Goal: Obtain resource: Obtain resource

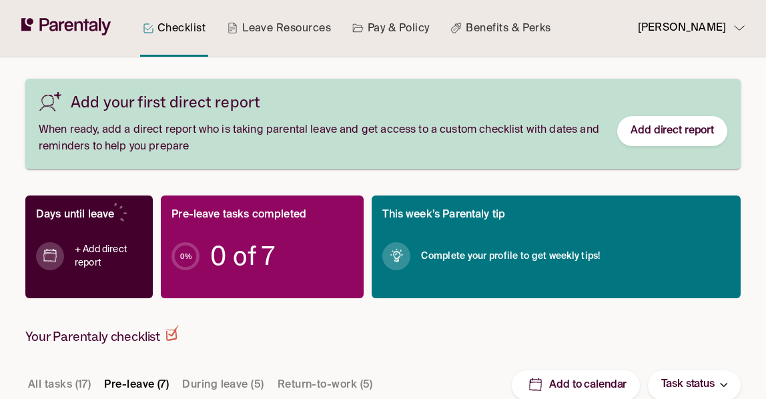
scroll to position [200, 0]
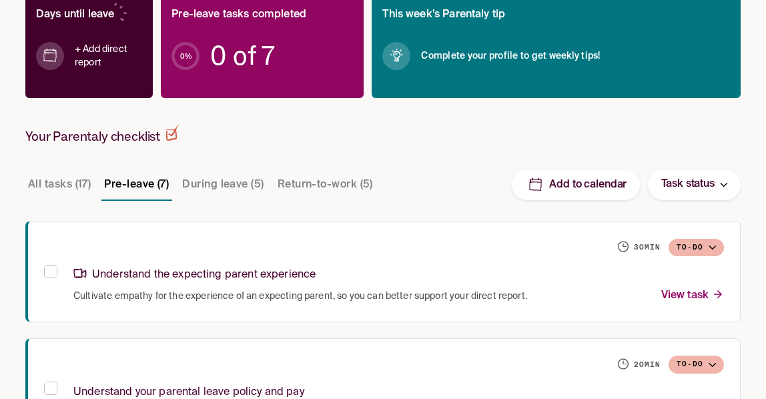
click at [444, 161] on div "Your Parentaly checklist" at bounding box center [382, 147] width 715 height 44
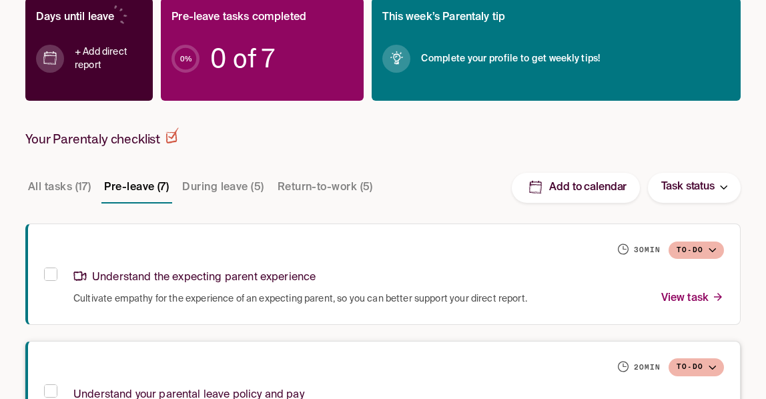
scroll to position [131, 0]
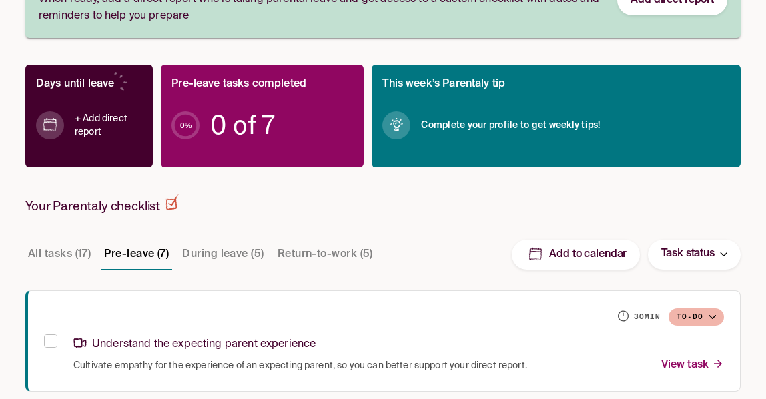
click at [213, 260] on button "During leave (5)" at bounding box center [222, 254] width 87 height 32
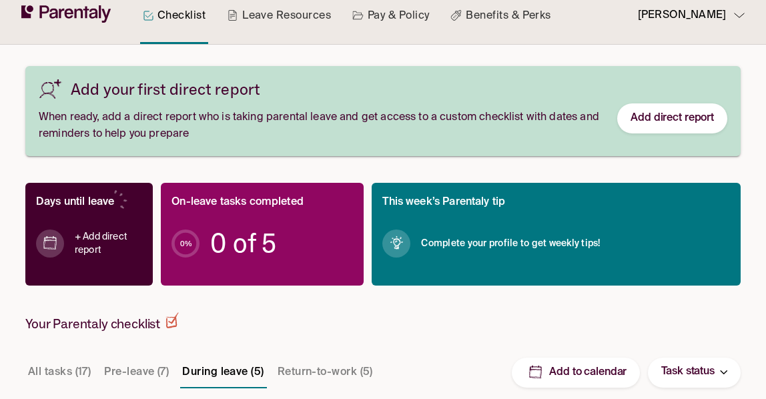
scroll to position [0, 0]
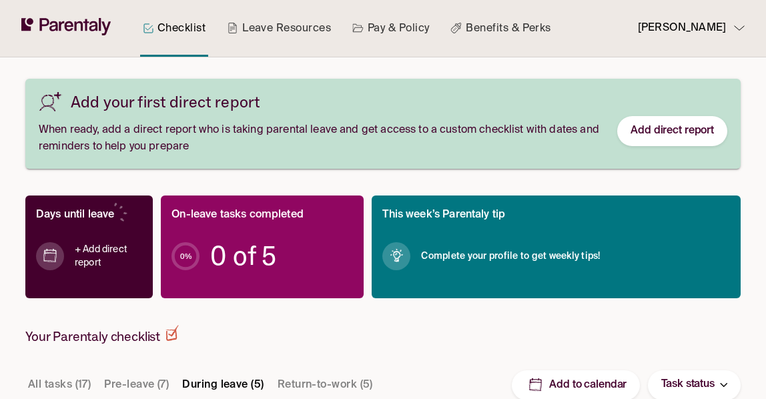
click at [314, 378] on button "Return-to-work (5)" at bounding box center [325, 385] width 101 height 32
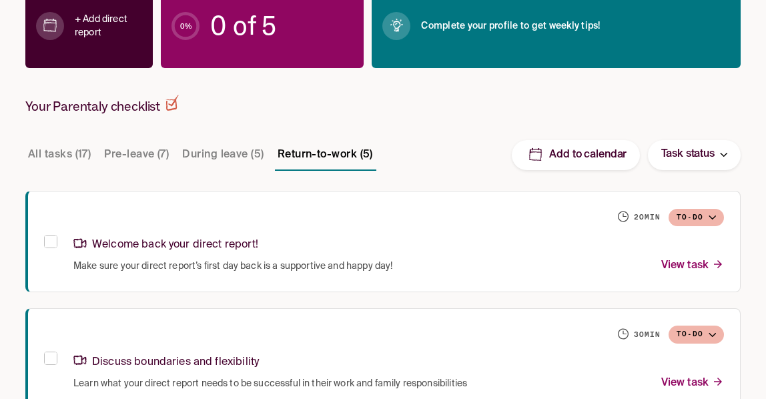
scroll to position [163, 0]
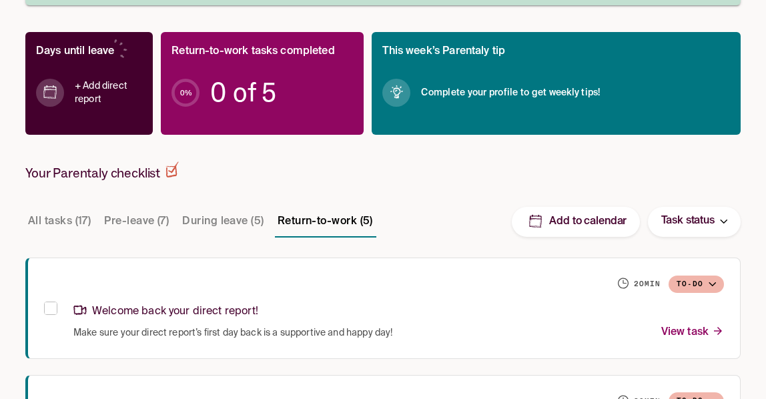
click at [47, 229] on button "All tasks (17)" at bounding box center [59, 221] width 68 height 32
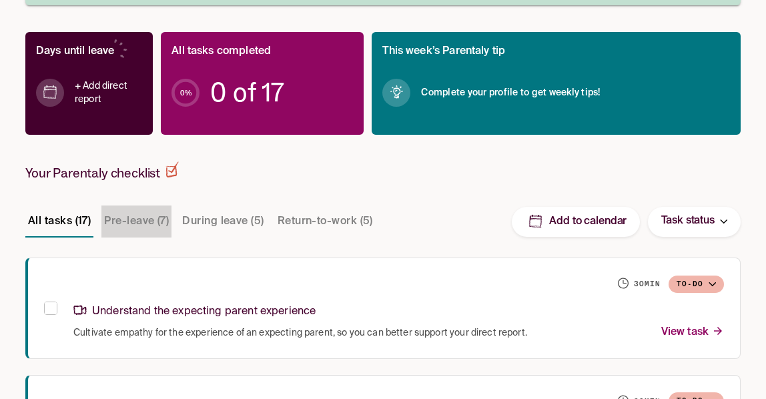
click at [135, 229] on button "Pre-leave (7)" at bounding box center [136, 221] width 70 height 32
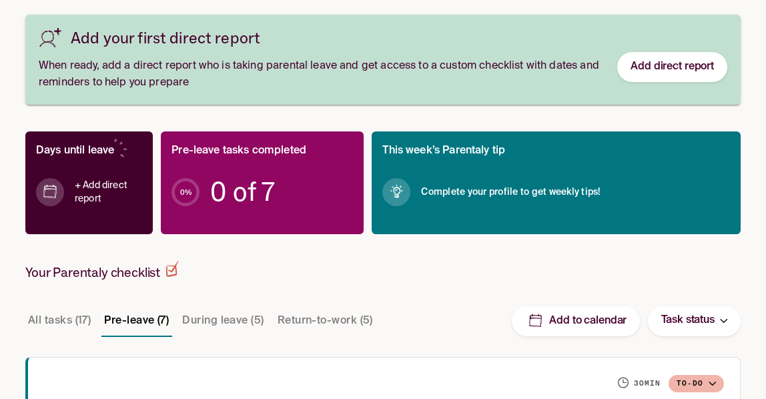
scroll to position [0, 0]
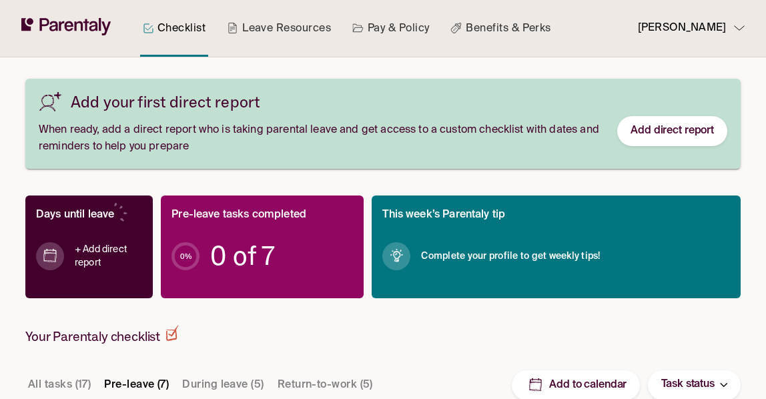
click at [419, 346] on div "Your Parentaly checklist" at bounding box center [382, 347] width 715 height 44
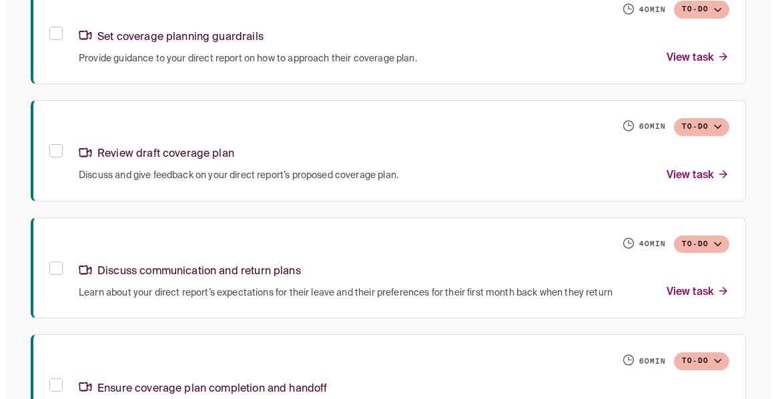
scroll to position [865, 0]
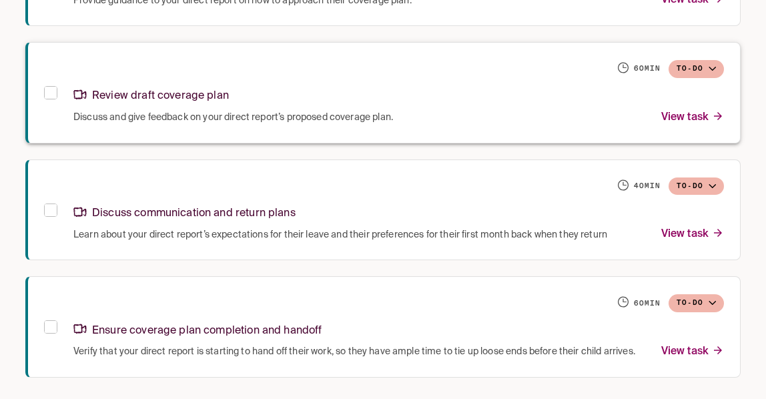
click at [713, 109] on p "View task" at bounding box center [692, 118] width 63 height 18
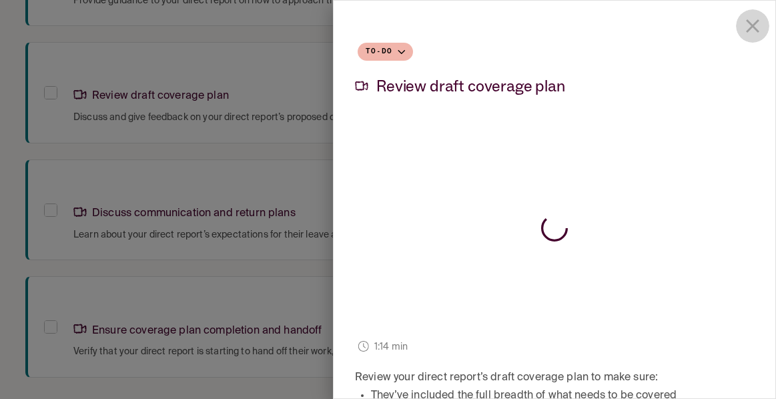
click at [741, 19] on icon "close drawer" at bounding box center [752, 26] width 23 height 23
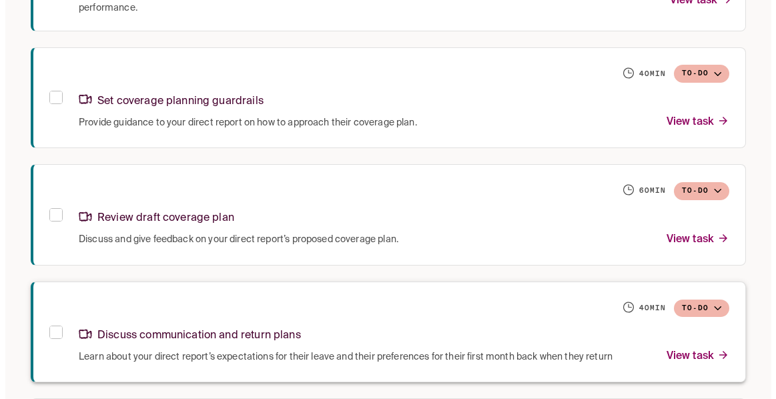
scroll to position [865, 0]
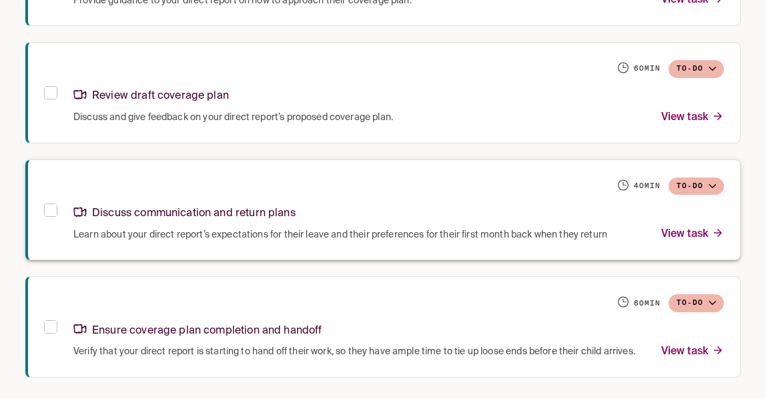
click at [676, 225] on p "View task" at bounding box center [692, 234] width 63 height 18
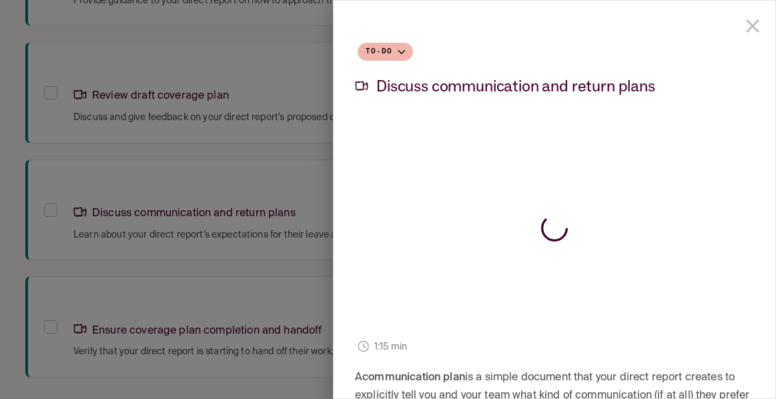
click at [743, 19] on icon "close drawer" at bounding box center [752, 26] width 23 height 23
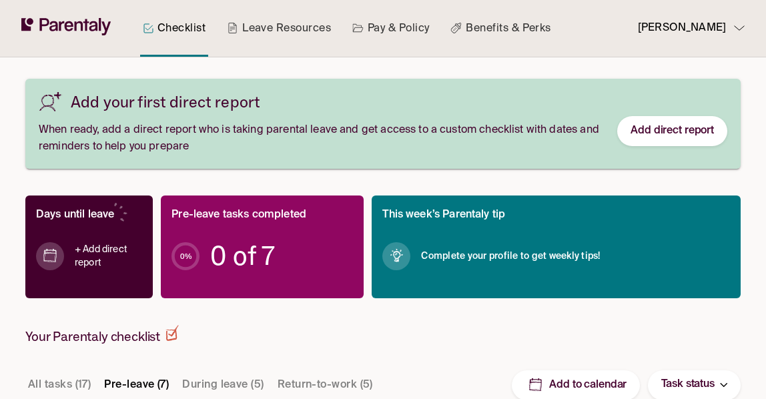
scroll to position [133, 0]
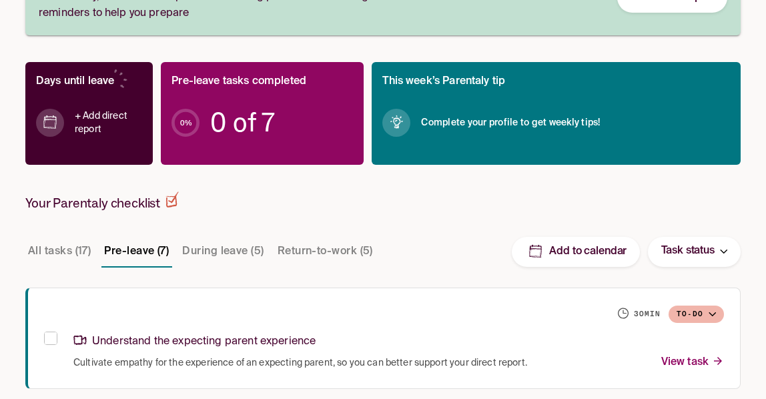
click at [223, 250] on button "During leave (5)" at bounding box center [222, 252] width 87 height 32
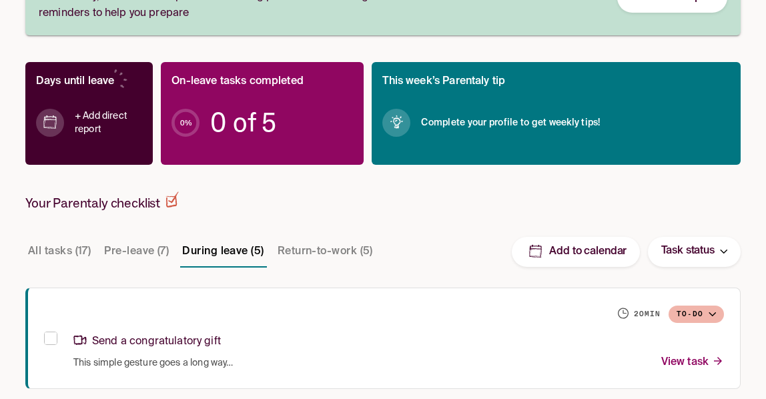
click at [149, 248] on button "Pre-leave (7)" at bounding box center [136, 252] width 70 height 32
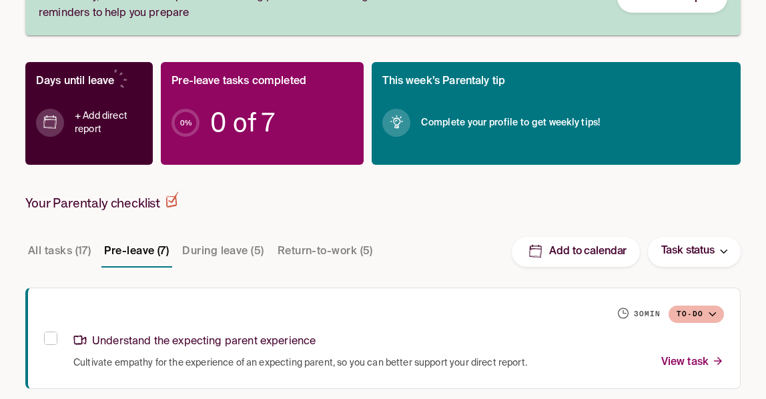
click at [231, 250] on button "During leave (5)" at bounding box center [222, 252] width 87 height 32
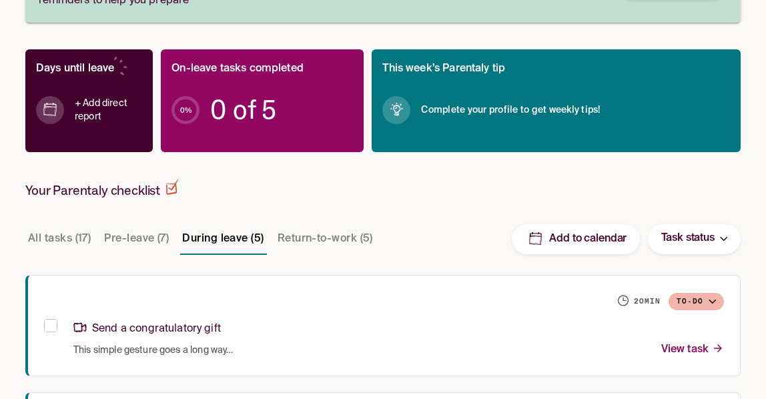
scroll to position [79, 0]
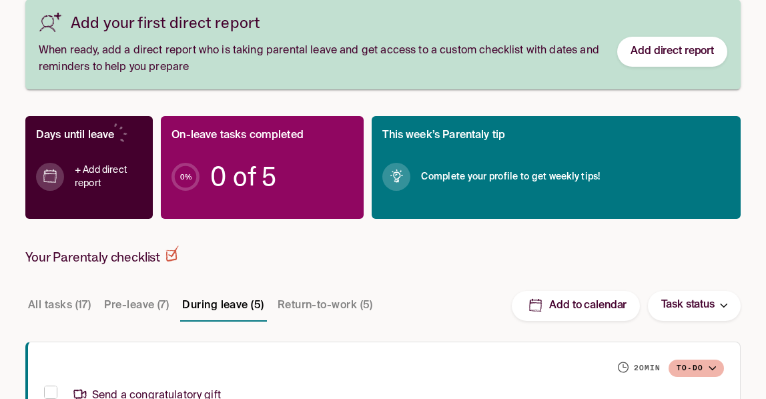
click at [498, 254] on div "Your Parentaly checklist" at bounding box center [382, 268] width 715 height 44
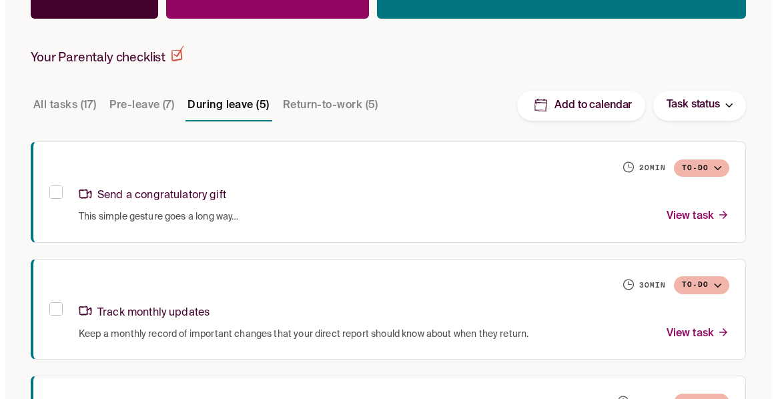
scroll to position [346, 0]
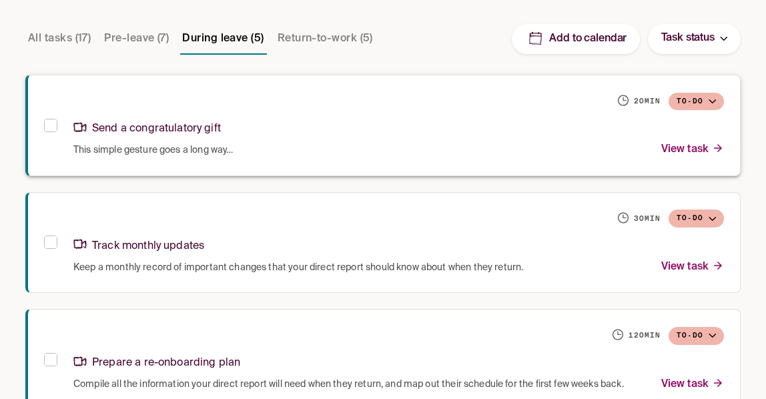
click at [698, 154] on p "View task" at bounding box center [692, 150] width 63 height 18
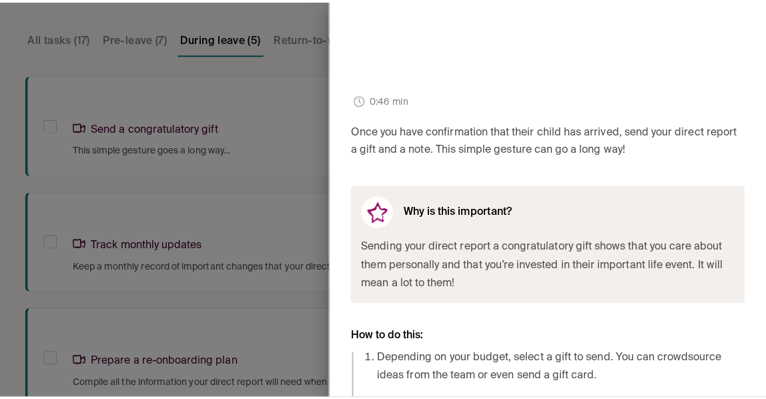
scroll to position [313, 0]
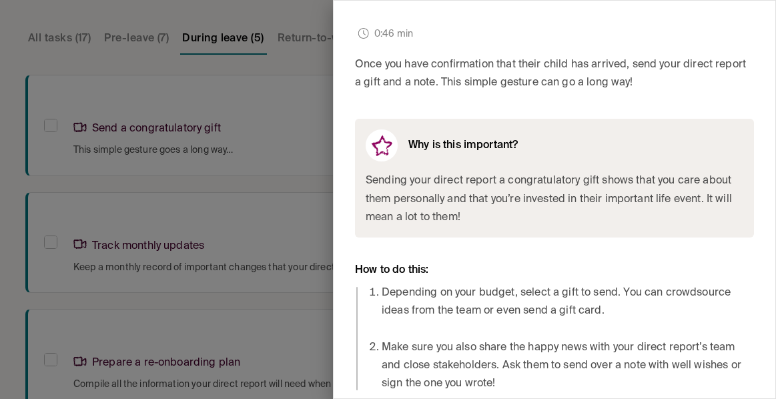
click at [246, 71] on div at bounding box center [388, 199] width 776 height 399
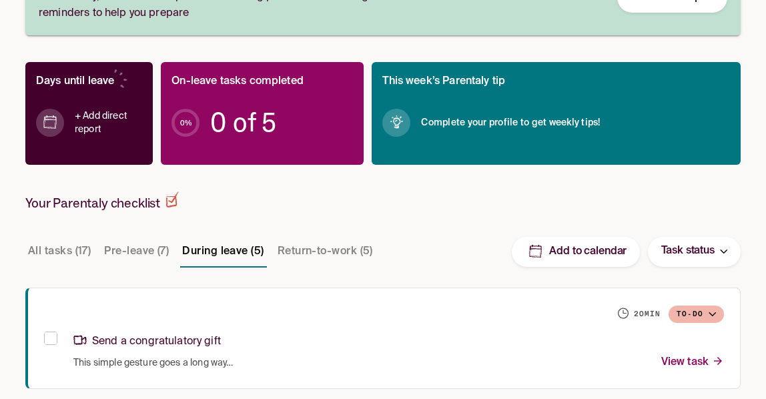
scroll to position [67, 0]
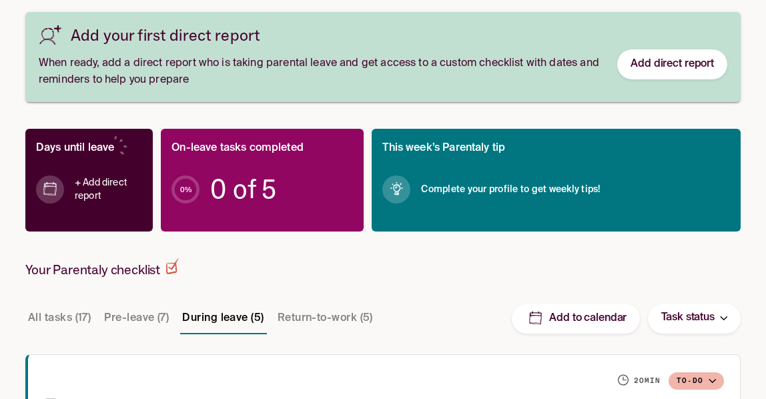
click at [145, 321] on button "Pre-leave (7)" at bounding box center [136, 318] width 70 height 32
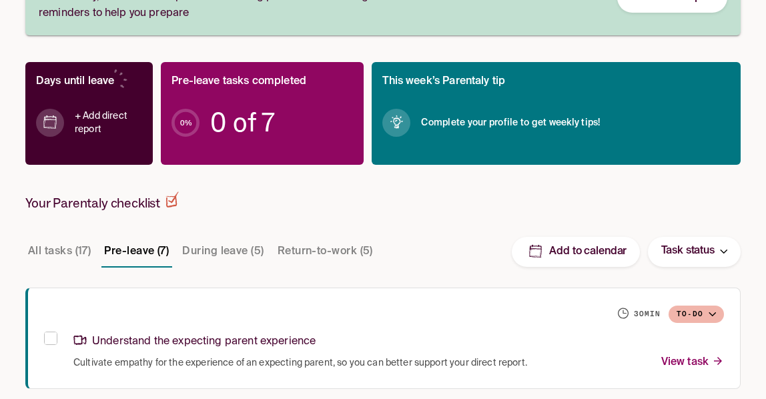
scroll to position [0, 0]
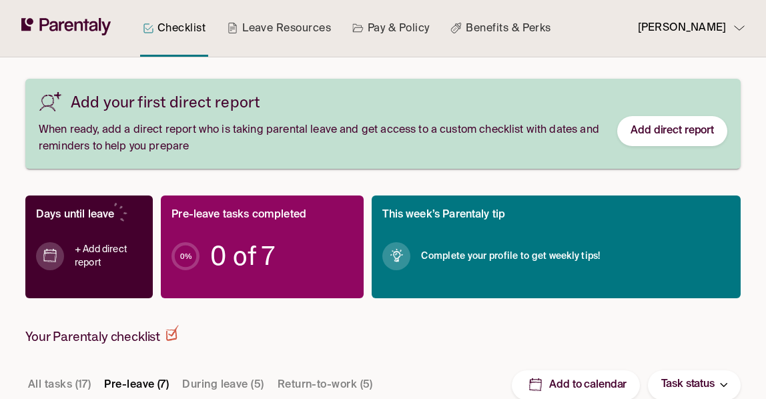
click at [722, 320] on div "Days until leave + Add direct report Pre-leave tasks completed 0 % 0 of 7 This …" at bounding box center [382, 247] width 715 height 156
click at [209, 392] on button "During leave (5)" at bounding box center [222, 385] width 87 height 32
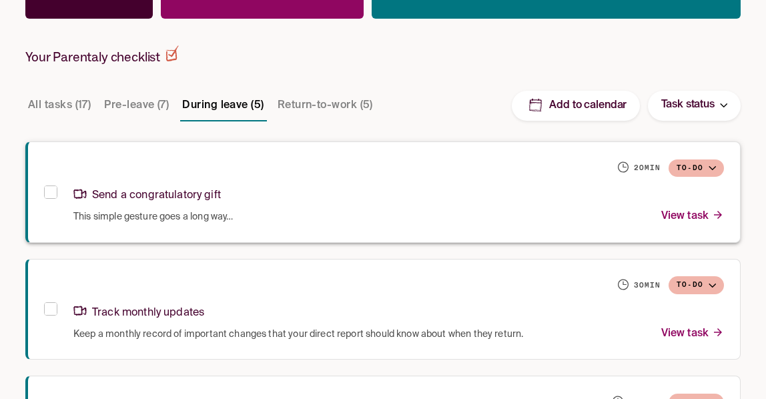
scroll to position [213, 0]
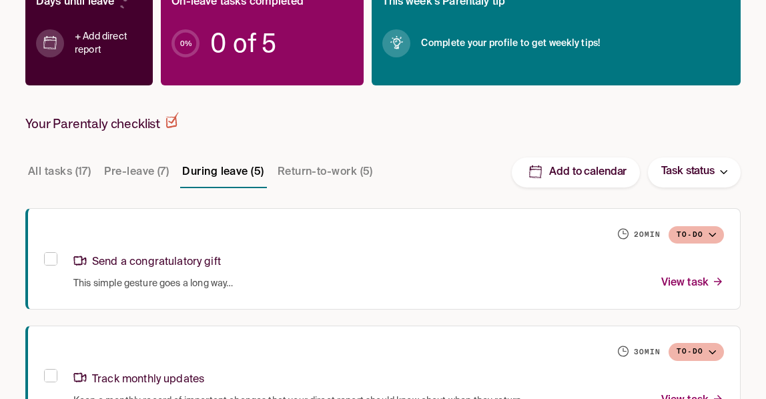
click at [130, 174] on button "Pre-leave (7)" at bounding box center [136, 172] width 70 height 32
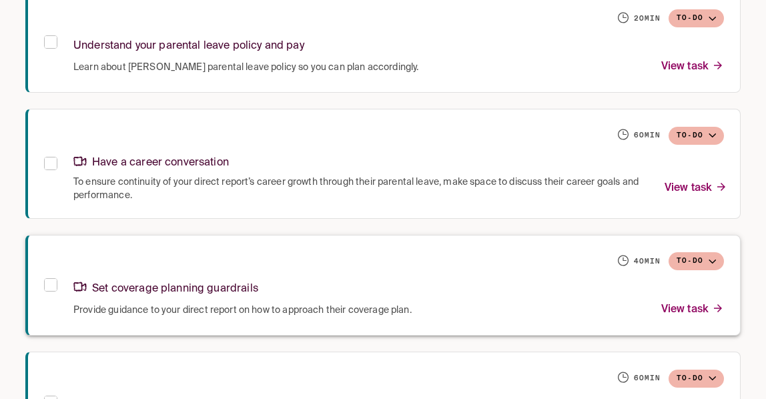
scroll to position [747, 0]
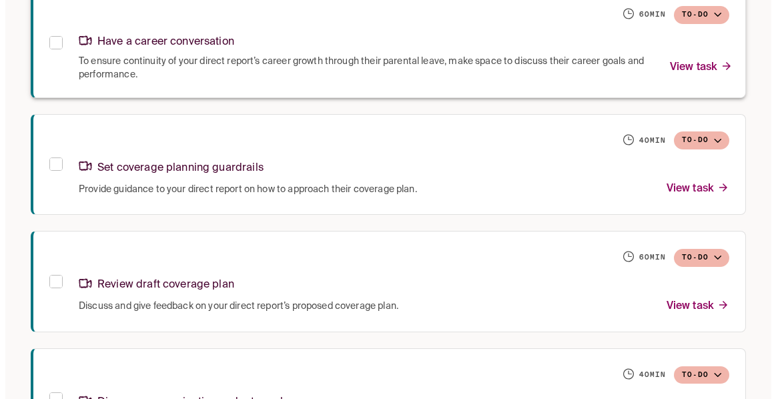
scroll to position [600, 0]
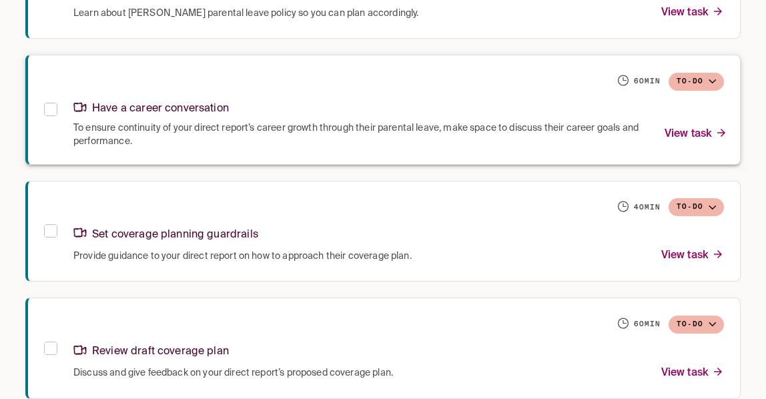
click at [693, 130] on p "View task" at bounding box center [695, 134] width 63 height 18
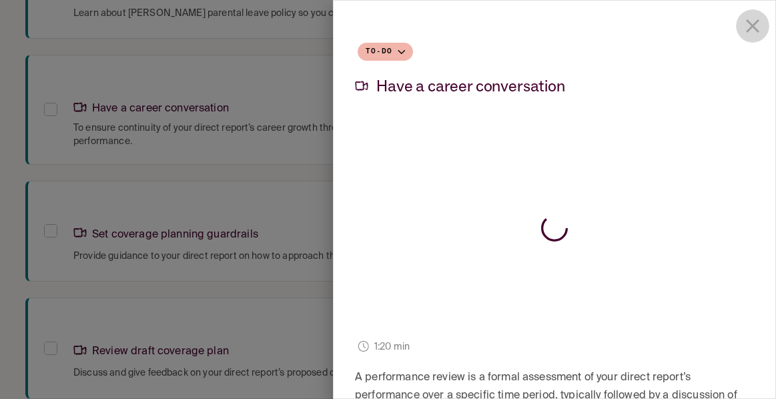
click at [741, 17] on icon "close drawer" at bounding box center [752, 26] width 23 height 23
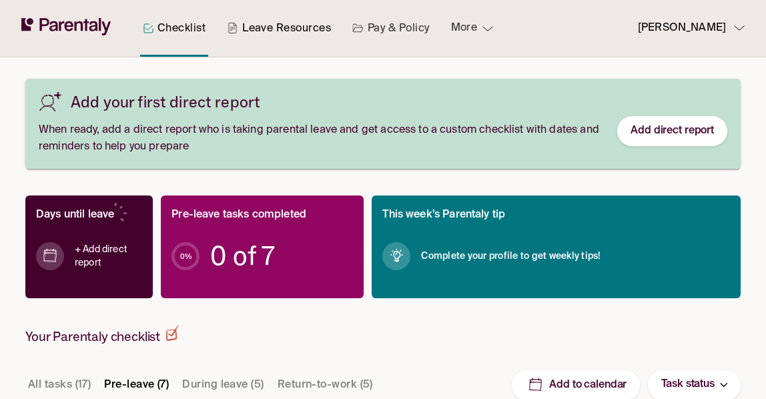
click at [288, 26] on link "Leave Resources" at bounding box center [278, 28] width 109 height 57
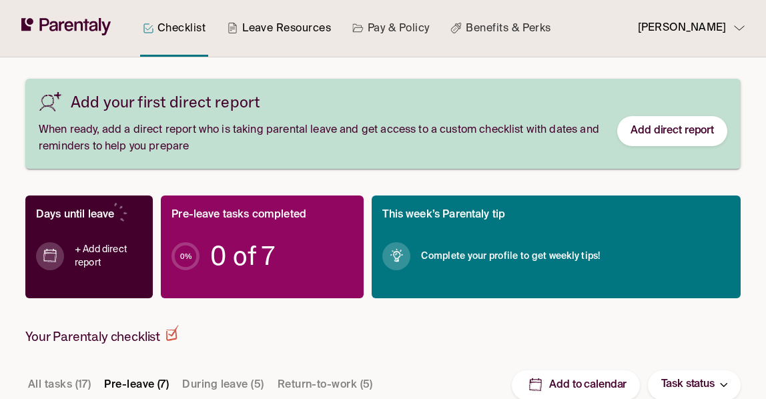
click at [254, 36] on link "Leave Resources" at bounding box center [278, 28] width 109 height 57
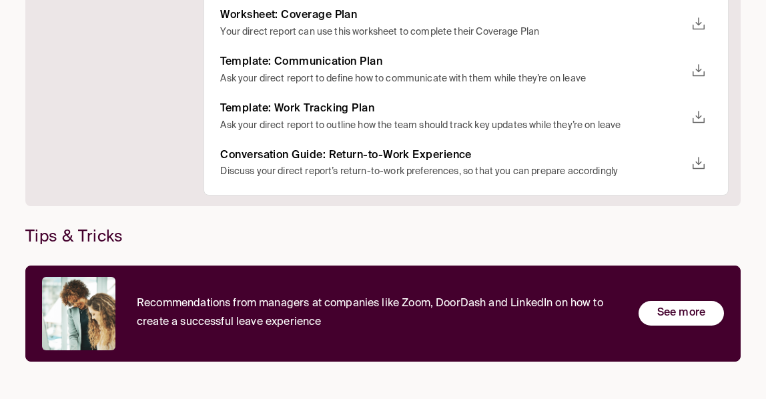
scroll to position [207, 0]
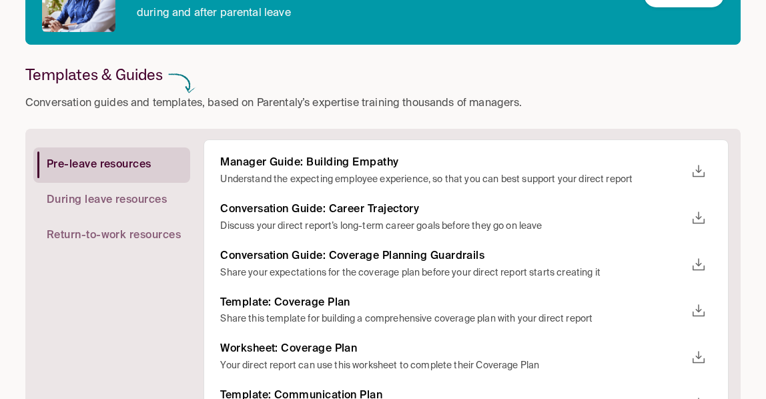
click at [97, 197] on span "During leave resources" at bounding box center [107, 200] width 120 height 14
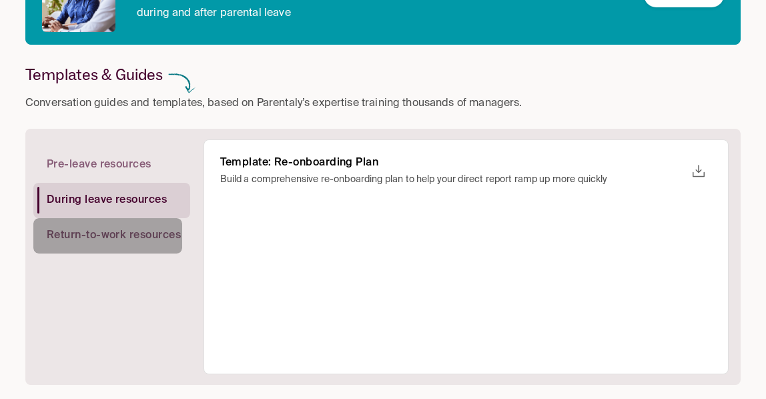
click at [118, 233] on span "Return-to-work resources" at bounding box center [114, 236] width 134 height 14
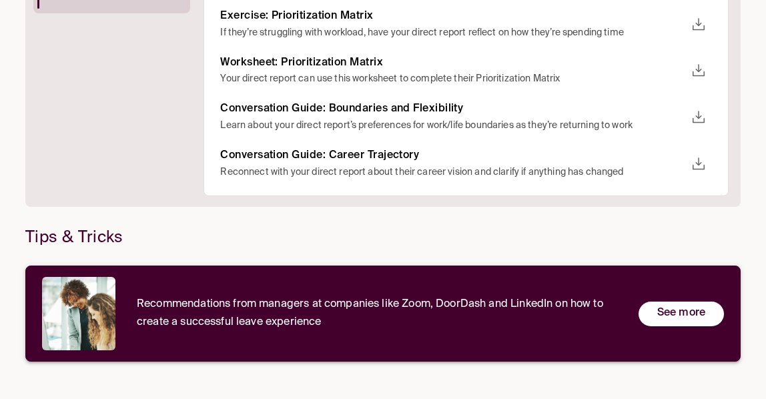
scroll to position [47, 0]
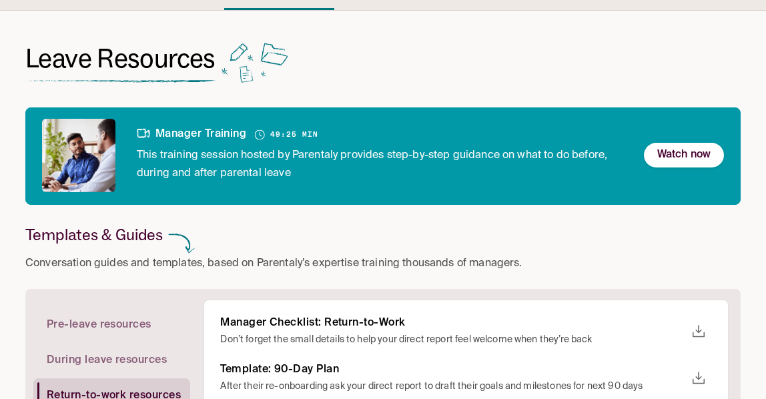
click at [109, 314] on resources "Pre-leave resources" at bounding box center [107, 325] width 149 height 35
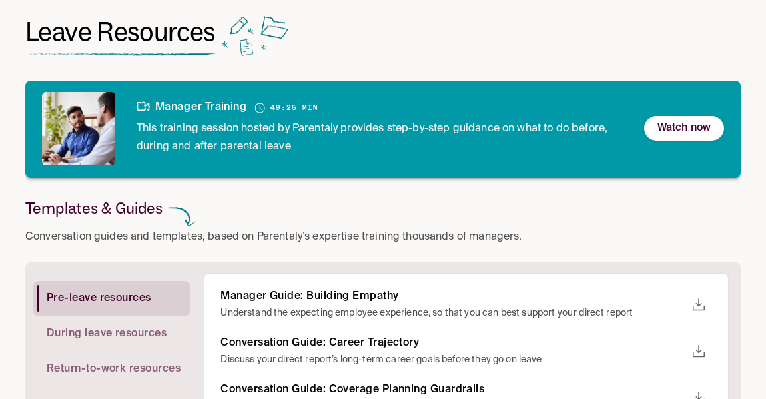
scroll to position [0, 0]
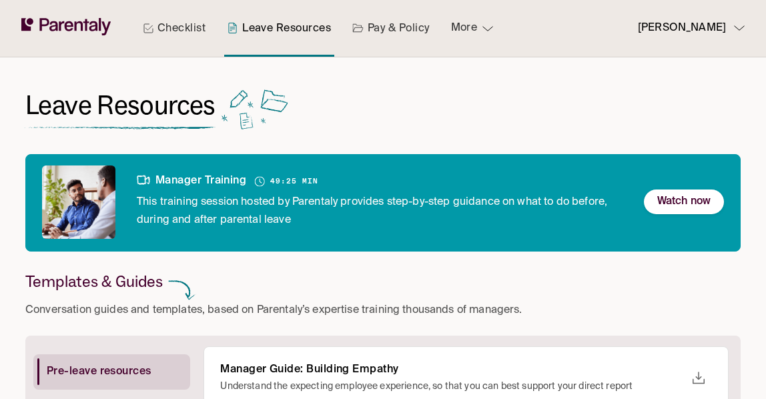
click at [745, 23] on div "Checklist Leave Resources Pay & Policy More Annmarie Louis" at bounding box center [383, 28] width 766 height 57
click at [741, 25] on div "[PERSON_NAME]" at bounding box center [691, 28] width 107 height 18
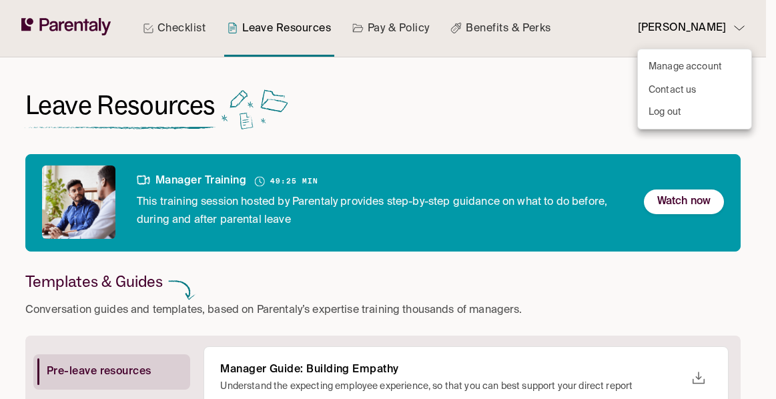
click at [741, 25] on div at bounding box center [388, 199] width 776 height 399
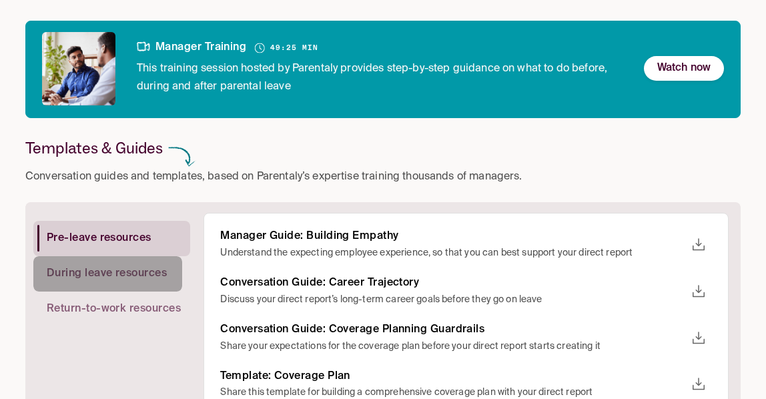
click at [67, 272] on span "During leave resources" at bounding box center [107, 274] width 120 height 14
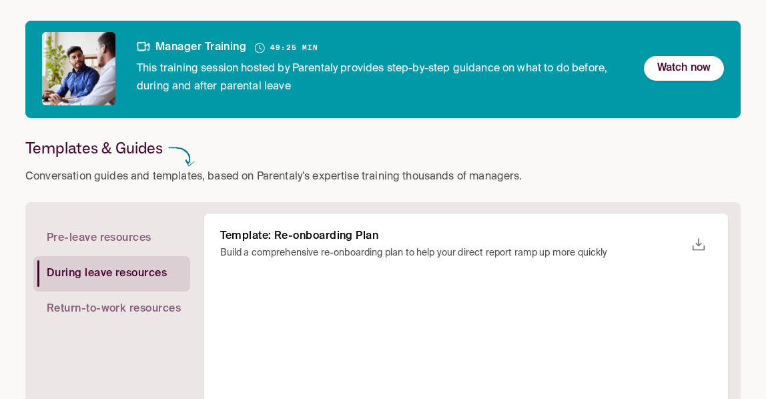
click at [75, 307] on span "Return-to-work resources" at bounding box center [114, 309] width 134 height 14
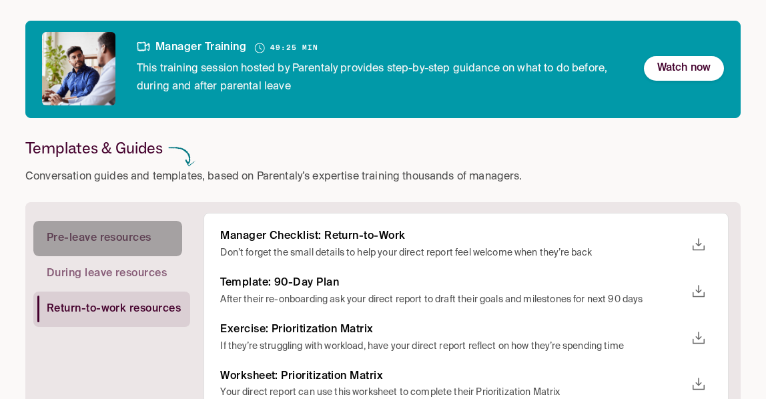
click at [113, 237] on span "Pre-leave resources" at bounding box center [99, 238] width 105 height 14
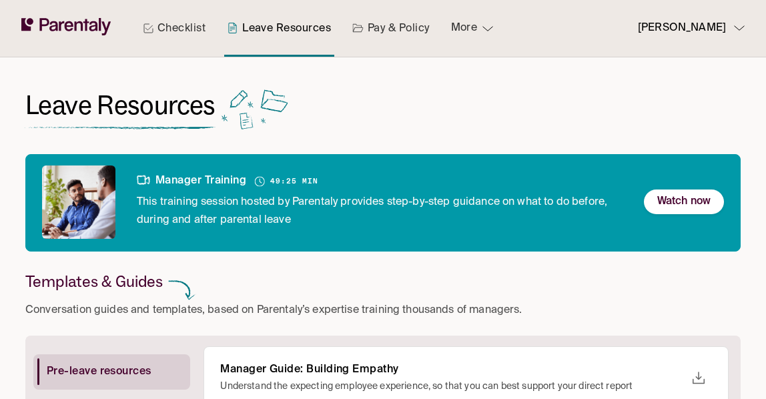
scroll to position [400, 0]
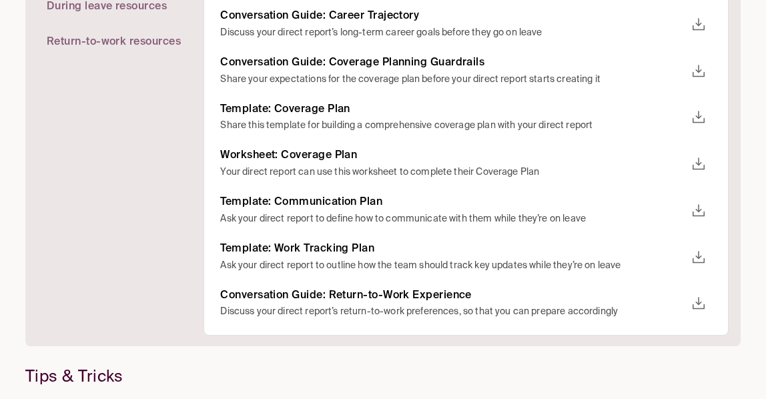
click at [93, 35] on span "Return-to-work resources" at bounding box center [114, 42] width 134 height 14
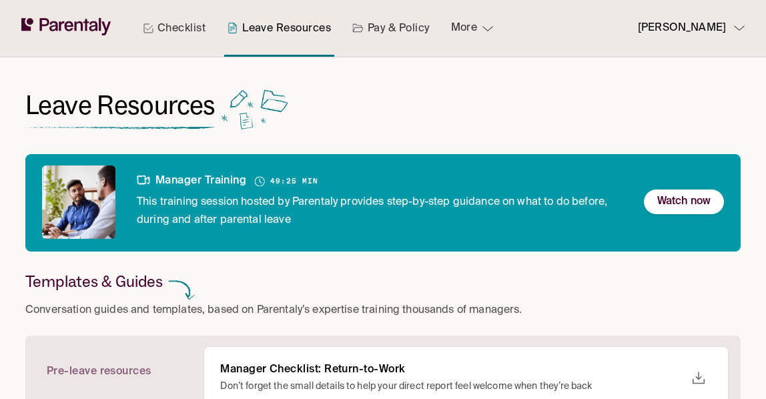
scroll to position [133, 0]
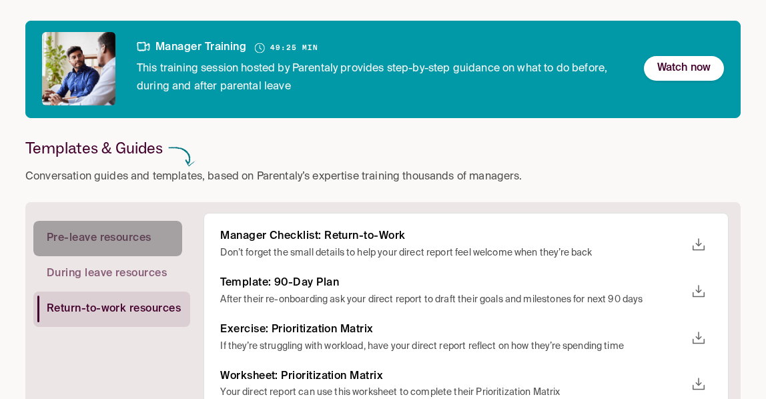
click at [75, 225] on resources "Pre-leave resources" at bounding box center [107, 238] width 149 height 35
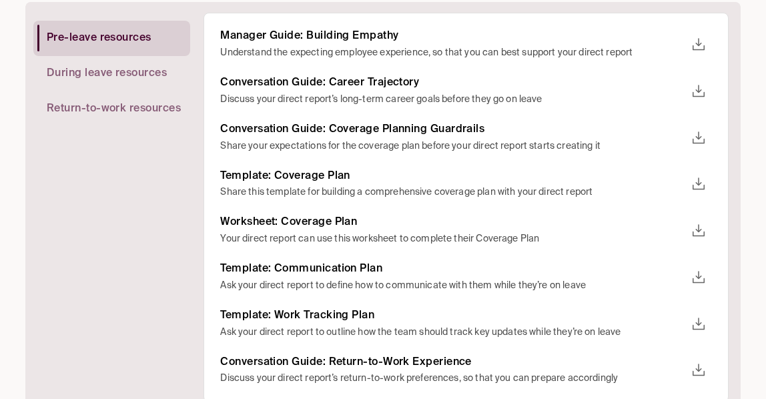
scroll to position [267, 0]
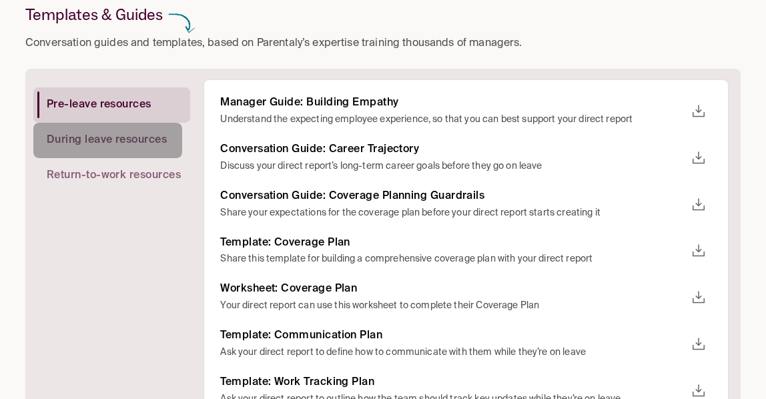
click at [76, 150] on resources "During leave resources" at bounding box center [107, 140] width 149 height 35
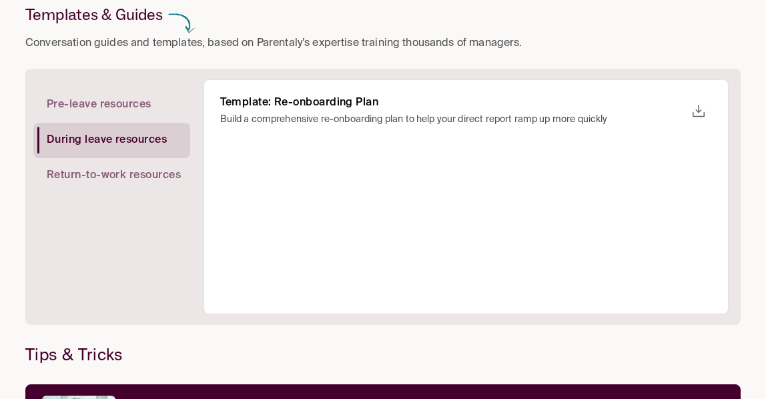
click at [133, 90] on resources "Pre-leave resources" at bounding box center [107, 104] width 149 height 35
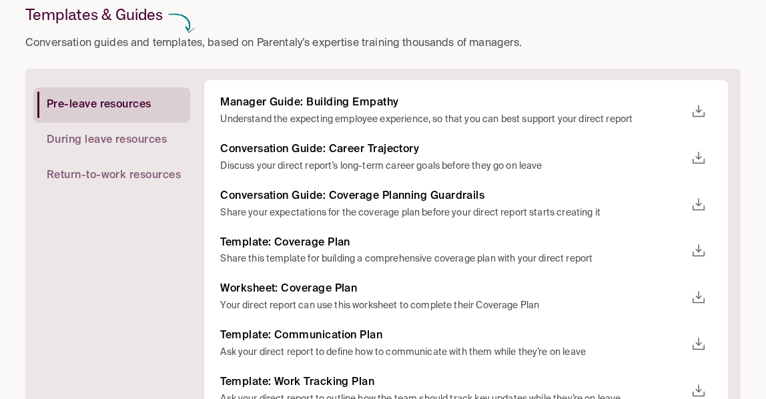
scroll to position [334, 0]
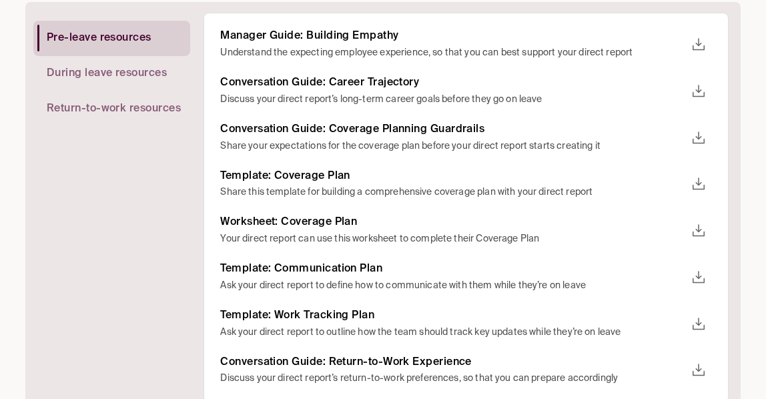
click at [705, 280] on icon "download" at bounding box center [698, 277] width 12 height 12
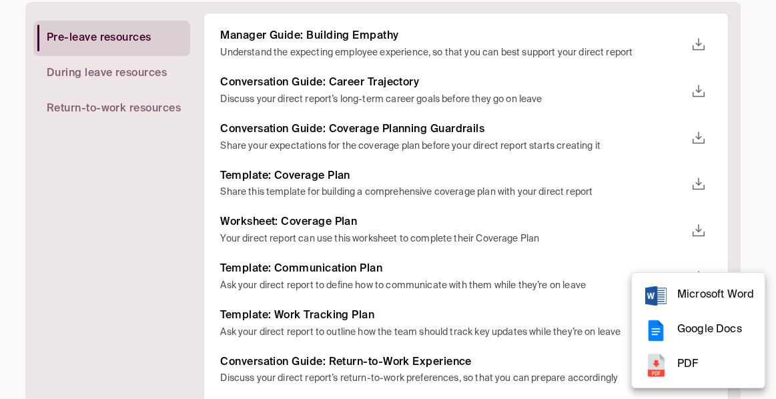
click at [705, 295] on span "Microsoft Word" at bounding box center [715, 295] width 77 height 18
click at [170, 225] on div at bounding box center [388, 199] width 776 height 399
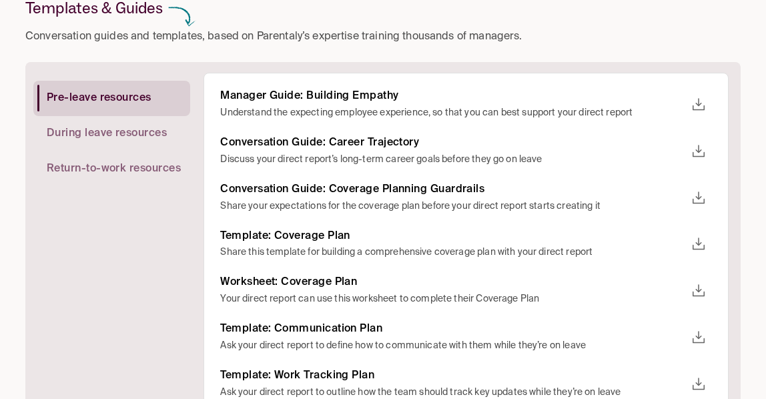
scroll to position [207, 0]
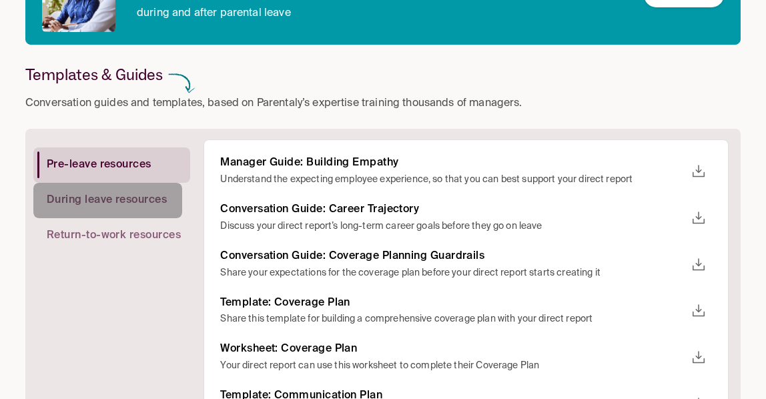
click at [136, 206] on span "During leave resources" at bounding box center [107, 200] width 120 height 14
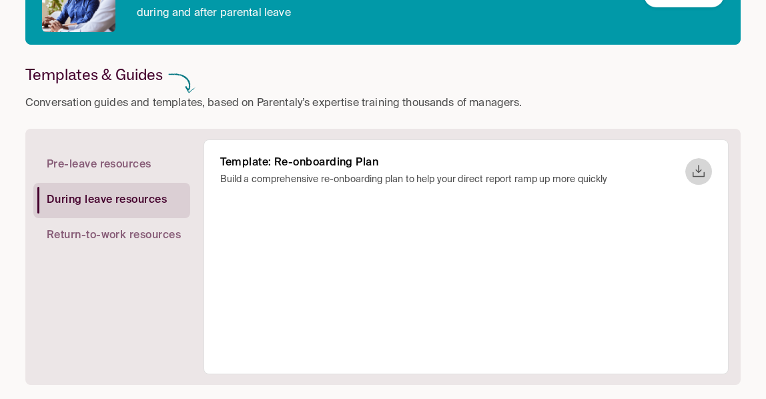
click at [692, 169] on icon "download" at bounding box center [698, 171] width 16 height 16
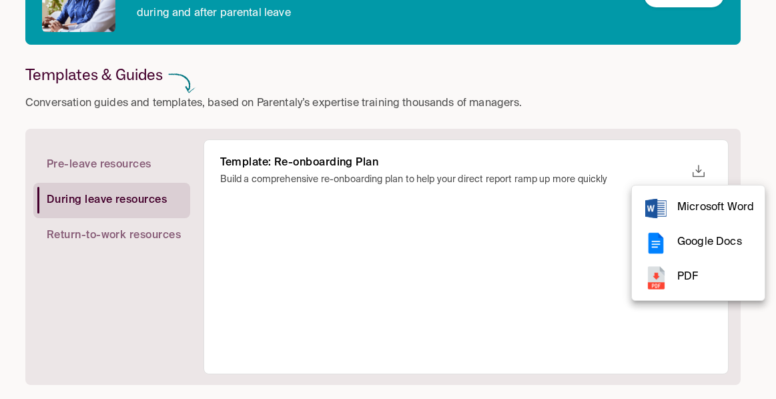
click at [683, 200] on span "Microsoft Word" at bounding box center [715, 208] width 77 height 18
click at [731, 155] on div at bounding box center [388, 199] width 776 height 399
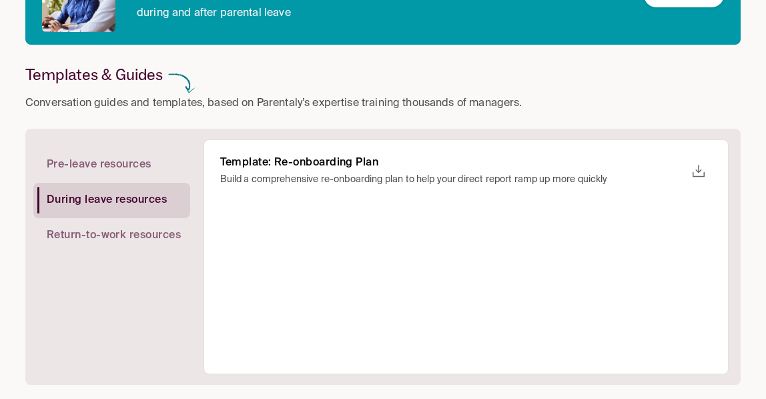
scroll to position [0, 0]
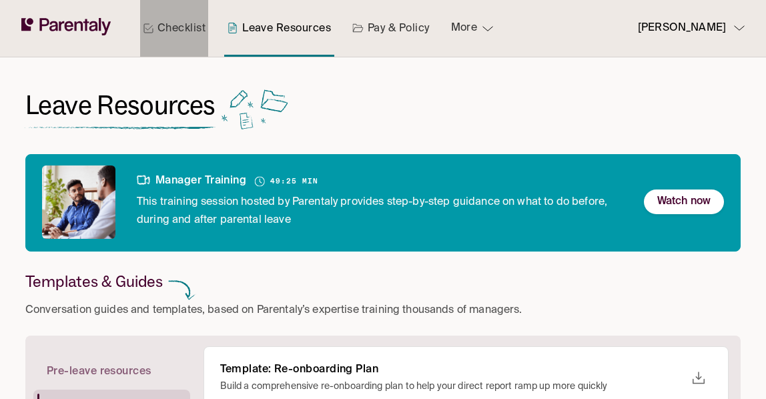
click at [165, 24] on link "Checklist" at bounding box center [174, 28] width 68 height 57
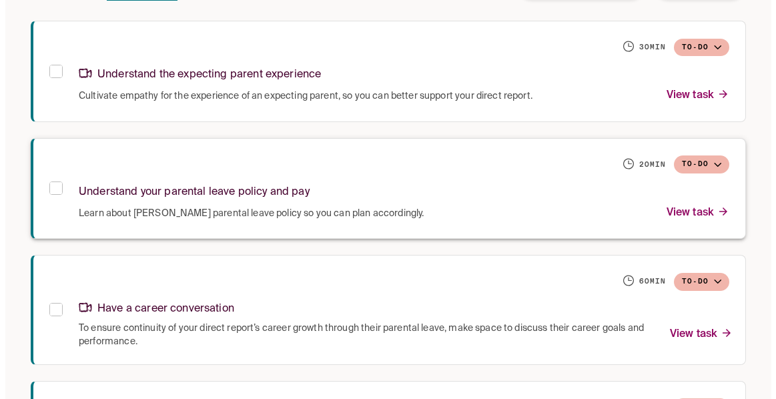
scroll to position [534, 0]
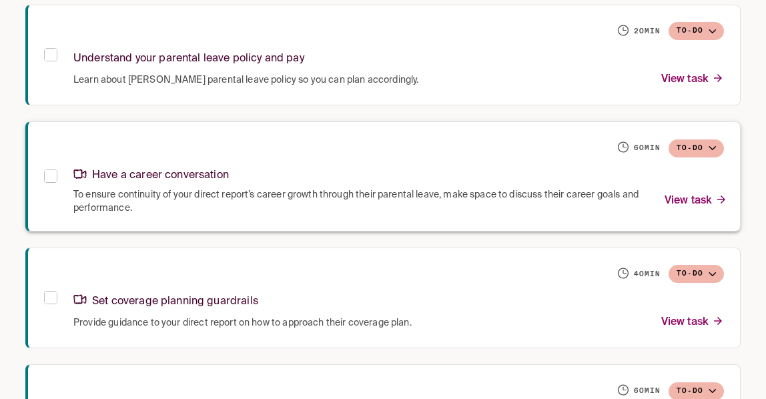
click at [703, 199] on p "View task" at bounding box center [695, 201] width 63 height 18
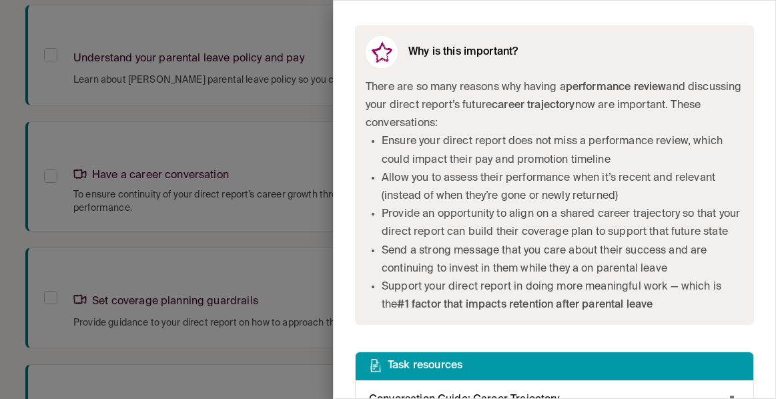
scroll to position [584, 0]
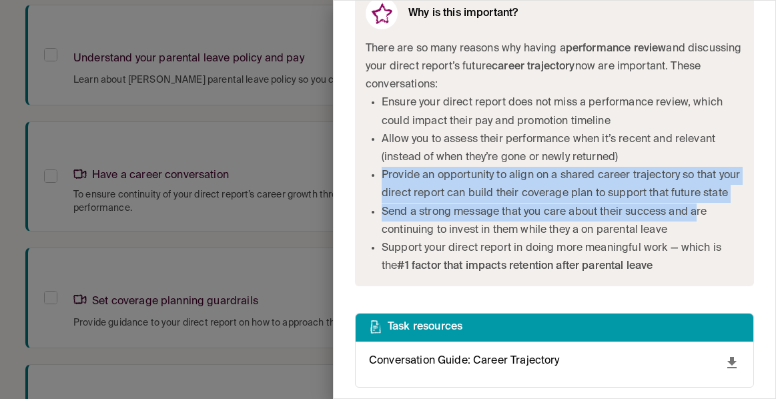
drag, startPoint x: 374, startPoint y: 159, endPoint x: 700, endPoint y: 211, distance: 331.0
click at [700, 211] on ul "Ensure your direct report does not miss a performance review, which could impac…" at bounding box center [555, 184] width 378 height 181
drag, startPoint x: 700, startPoint y: 211, endPoint x: 690, endPoint y: 209, distance: 10.9
click at [690, 209] on li "Send a strong message that you care about their success and are continuing to i…" at bounding box center [563, 221] width 362 height 36
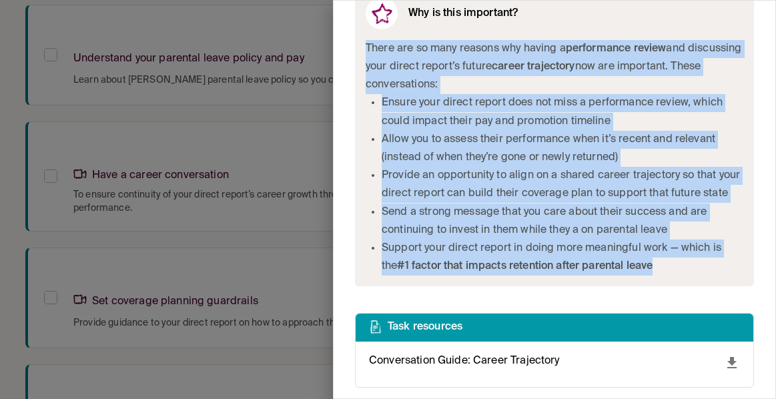
drag, startPoint x: 667, startPoint y: 266, endPoint x: 362, endPoint y: 39, distance: 380.5
click at [362, 39] on div "Why is this important? There are so many reasons why having a performance revie…" at bounding box center [554, 137] width 399 height 300
drag, startPoint x: 362, startPoint y: 39, endPoint x: 400, endPoint y: 57, distance: 43.0
click at [402, 59] on p "There are so many reasons why having a performance review and discussing your d…" at bounding box center [555, 67] width 378 height 55
drag, startPoint x: 376, startPoint y: 35, endPoint x: 674, endPoint y: 278, distance: 384.6
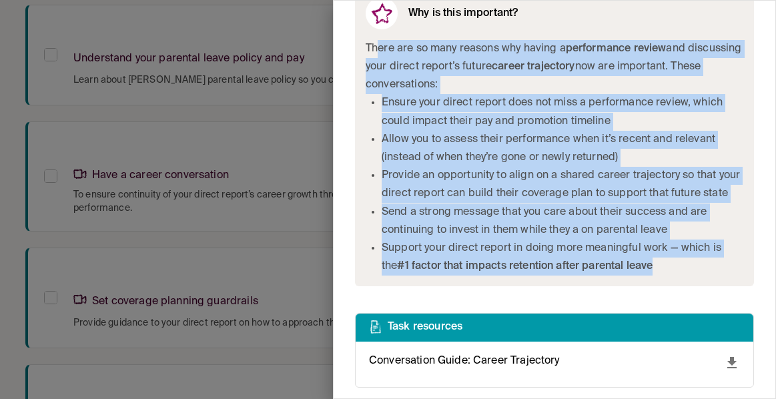
click at [674, 278] on div "Why is this important? There are so many reasons why having a performance revie…" at bounding box center [554, 137] width 399 height 300
click at [674, 276] on li "Support your direct report in doing more meaningful work — which is the #1 fact…" at bounding box center [563, 258] width 362 height 36
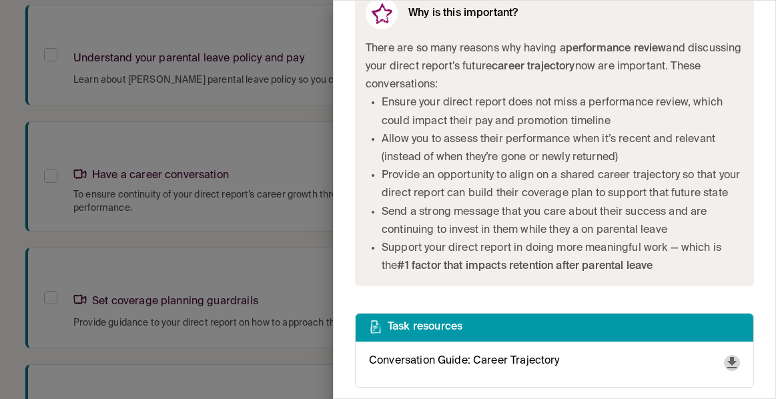
click at [727, 361] on icon "download" at bounding box center [731, 362] width 9 height 11
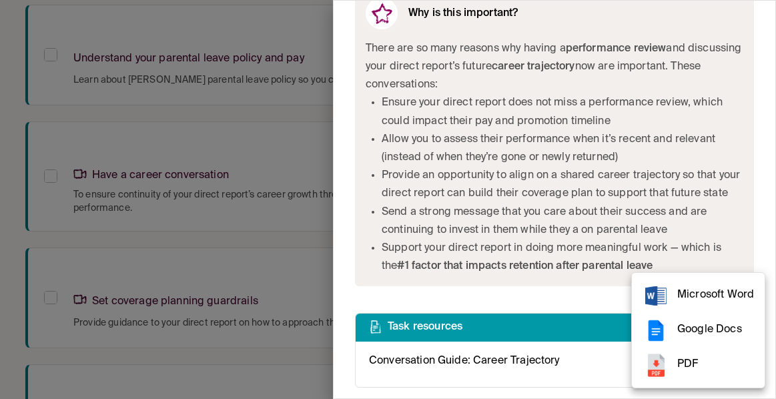
click at [733, 294] on span "Microsoft Word" at bounding box center [715, 295] width 77 height 18
click at [760, 39] on div at bounding box center [388, 199] width 776 height 399
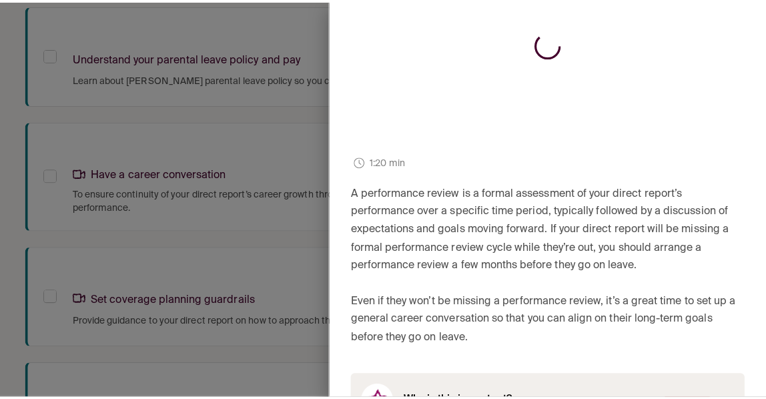
scroll to position [0, 0]
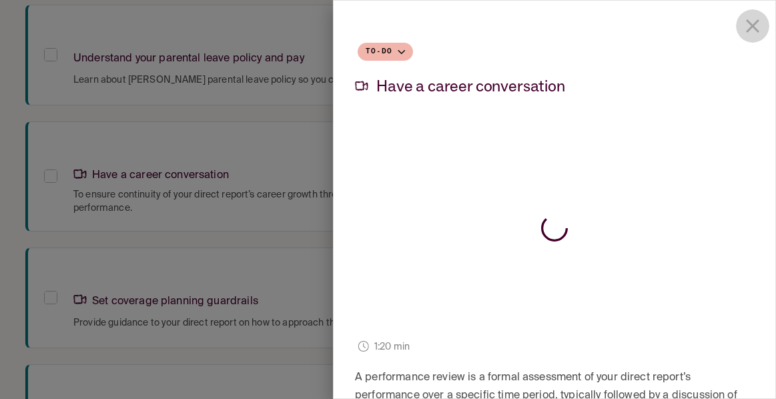
click at [745, 32] on icon "close drawer" at bounding box center [752, 26] width 23 height 23
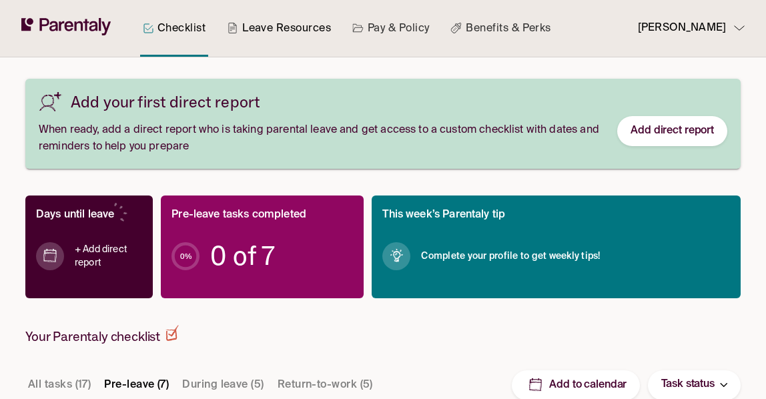
click at [260, 25] on link "Leave Resources" at bounding box center [278, 28] width 109 height 57
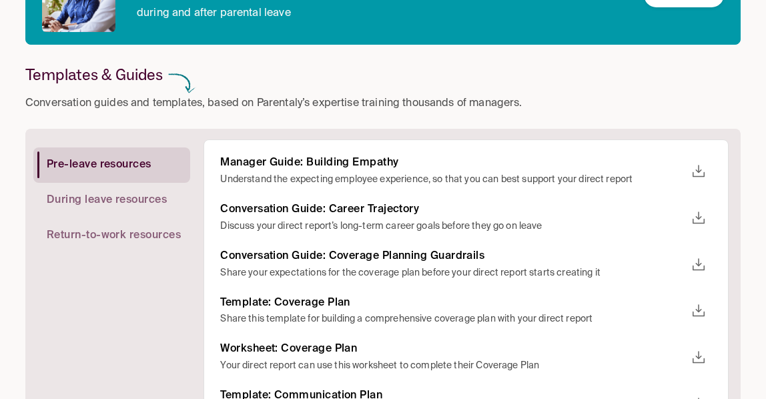
scroll to position [274, 0]
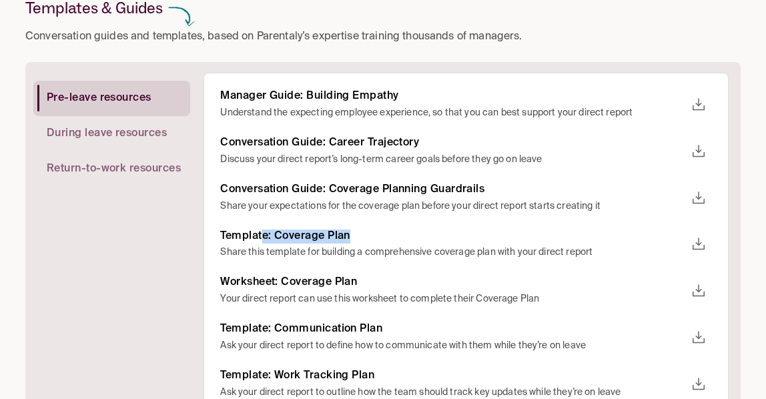
drag, startPoint x: 266, startPoint y: 231, endPoint x: 467, endPoint y: 233, distance: 201.5
click at [467, 233] on h6 "Template: Coverage Plan" at bounding box center [452, 236] width 465 height 14
drag, startPoint x: 467, startPoint y: 233, endPoint x: 396, endPoint y: 237, distance: 70.8
click at [396, 237] on h6 "Template: Coverage Plan" at bounding box center [452, 236] width 465 height 14
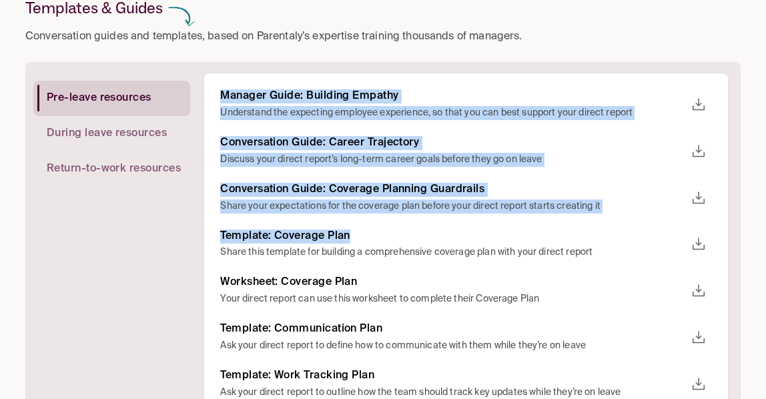
drag, startPoint x: 394, startPoint y: 236, endPoint x: 181, endPoint y: 226, distance: 213.0
click at [181, 226] on div "Pre-leave resources During leave resources Return-to-work resources Manager Gui…" at bounding box center [380, 268] width 695 height 390
drag, startPoint x: 181, startPoint y: 226, endPoint x: 264, endPoint y: 223, distance: 82.8
click at [264, 223] on div "Manager Guide: Building Empathy Understand the expecting employee experience, s…" at bounding box center [466, 267] width 492 height 356
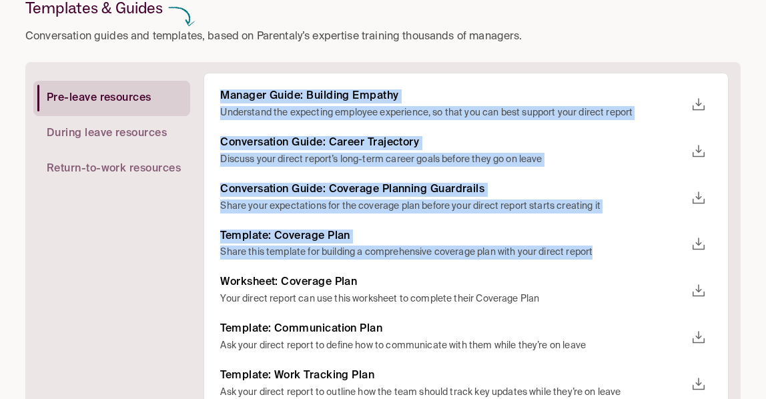
drag, startPoint x: 618, startPoint y: 249, endPoint x: 158, endPoint y: 122, distance: 477.5
click at [158, 122] on div "Pre-leave resources During leave resources Return-to-work resources Manager Gui…" at bounding box center [380, 268] width 695 height 390
drag, startPoint x: 158, startPoint y: 122, endPoint x: 235, endPoint y: 142, distance: 79.3
click at [235, 142] on h6 "Conversation Guide: Career Trajectory" at bounding box center [452, 143] width 465 height 14
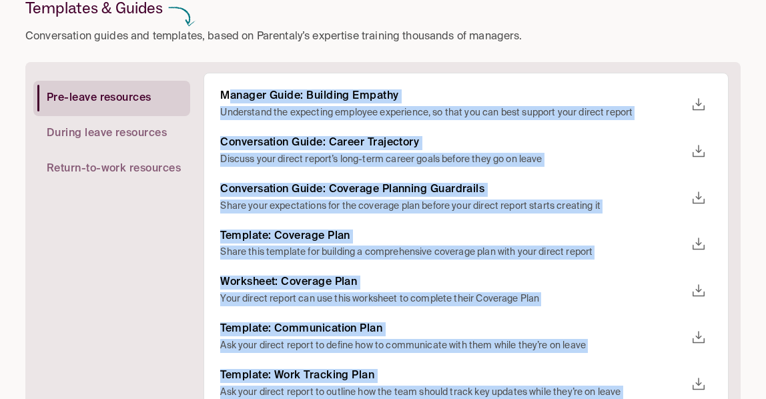
scroll to position [540, 0]
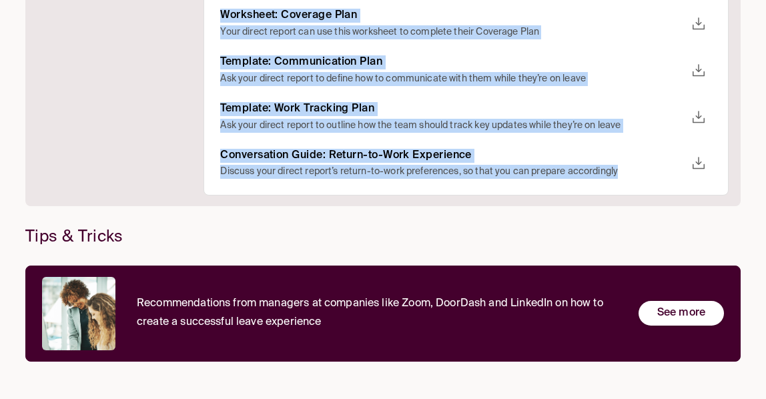
drag, startPoint x: 227, startPoint y: 95, endPoint x: 641, endPoint y: 177, distance: 421.6
click at [641, 177] on div "Manager Guide: Building Empathy Understand the expecting employee experience, s…" at bounding box center [466, 1] width 492 height 356
click at [642, 177] on p "Discuss your direct report’s return-to-work preferences, so that you can prepar…" at bounding box center [452, 172] width 465 height 14
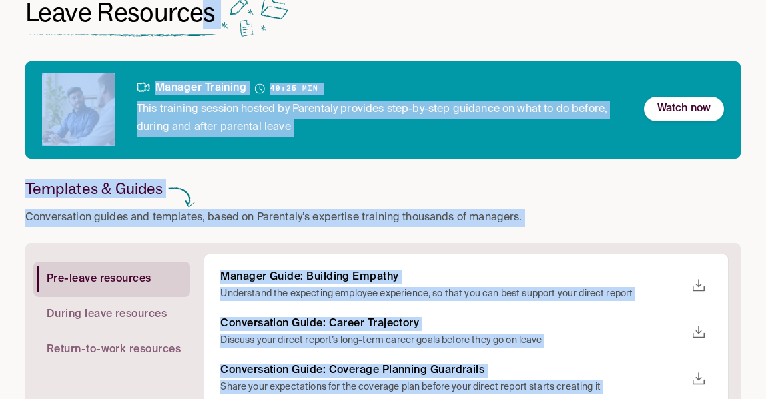
scroll to position [0, 0]
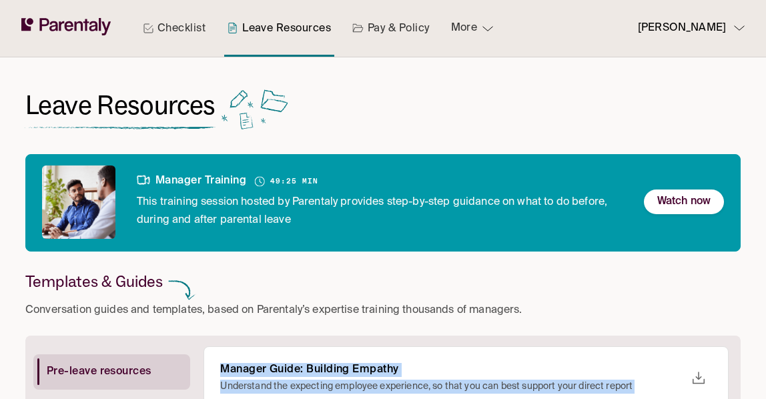
drag, startPoint x: 642, startPoint y: 177, endPoint x: 219, endPoint y: 354, distance: 458.7
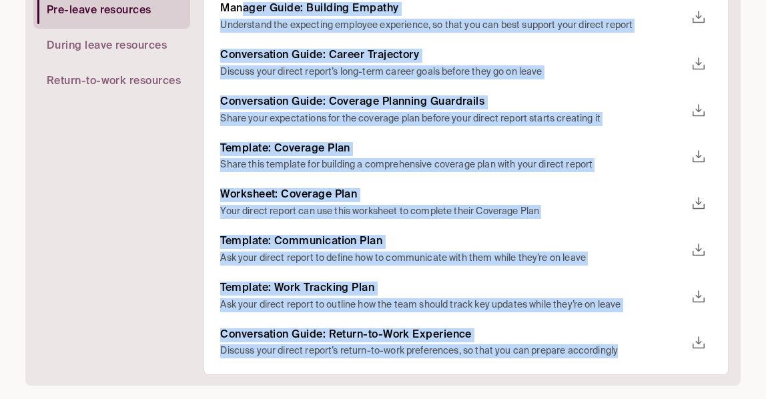
scroll to position [282, 0]
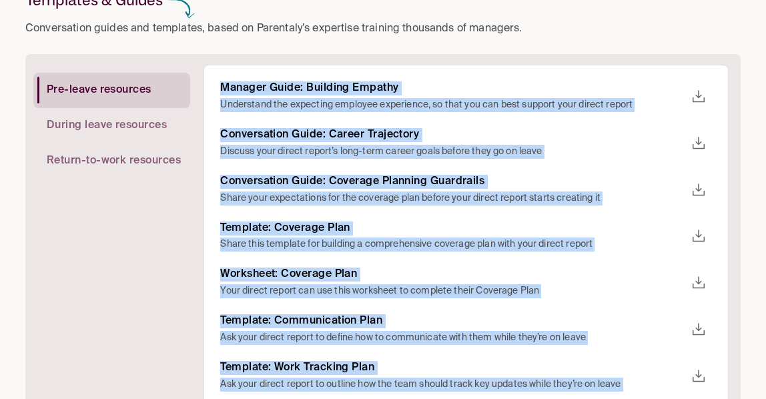
drag, startPoint x: 630, startPoint y: 311, endPoint x: 208, endPoint y: 77, distance: 482.9
click at [208, 77] on div "Manager Guide: Building Empathy Understand the expecting employee experience, s…" at bounding box center [465, 260] width 525 height 390
drag, startPoint x: 208, startPoint y: 77, endPoint x: 247, endPoint y: 137, distance: 72.0
click at [247, 137] on h6 "Conversation Guide: Career Trajectory" at bounding box center [452, 135] width 465 height 14
click at [257, 147] on p "Discuss your direct report’s long-term career goals before they go on leave" at bounding box center [452, 152] width 465 height 14
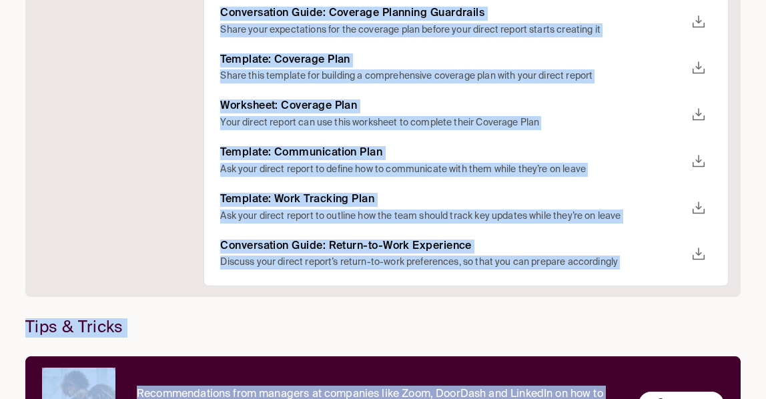
scroll to position [540, 0]
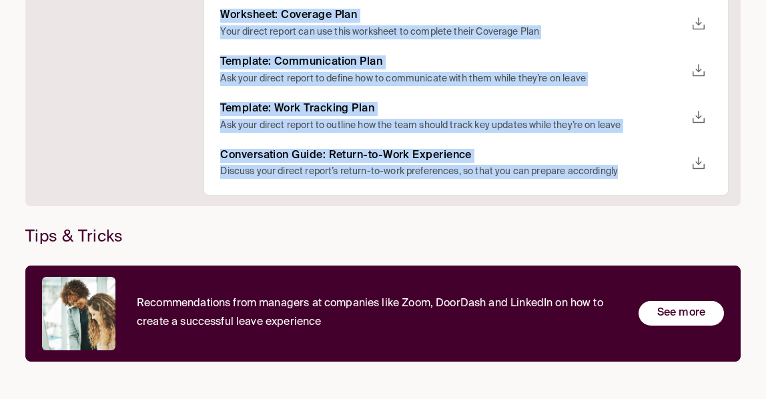
drag, startPoint x: 221, startPoint y: 87, endPoint x: 629, endPoint y: 175, distance: 417.8
click at [629, 175] on div "Manager Guide: Building Empathy Understand the expecting employee experience, s…" at bounding box center [465, 1] width 525 height 390
click at [629, 175] on p "Discuss your direct report’s return-to-work preferences, so that you can prepar…" at bounding box center [452, 172] width 465 height 14
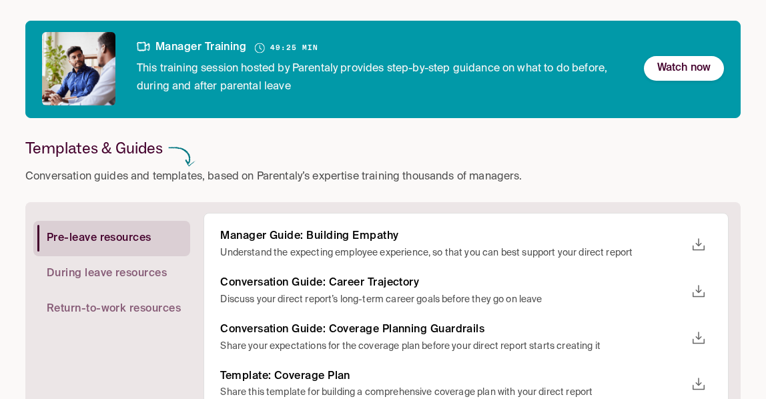
scroll to position [200, 0]
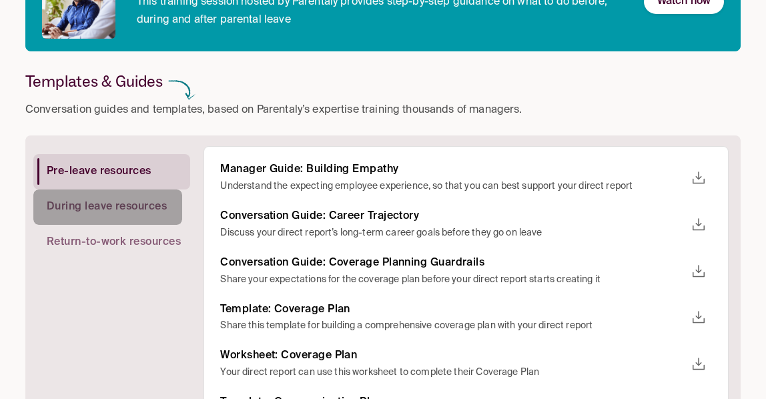
click at [113, 202] on span "During leave resources" at bounding box center [107, 207] width 120 height 14
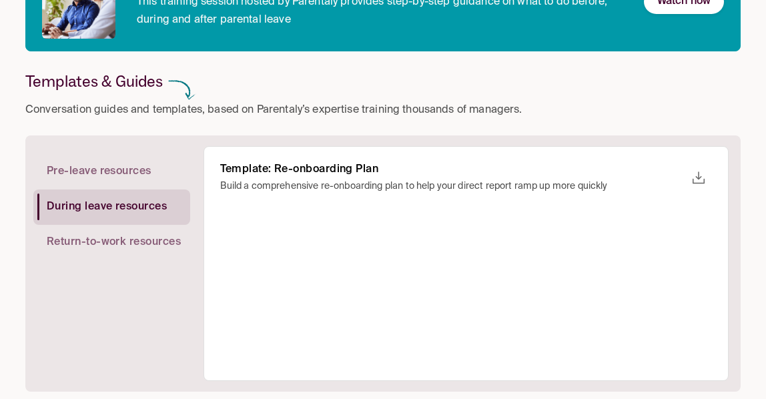
click at [74, 236] on span "Return-to-work resources" at bounding box center [114, 243] width 134 height 14
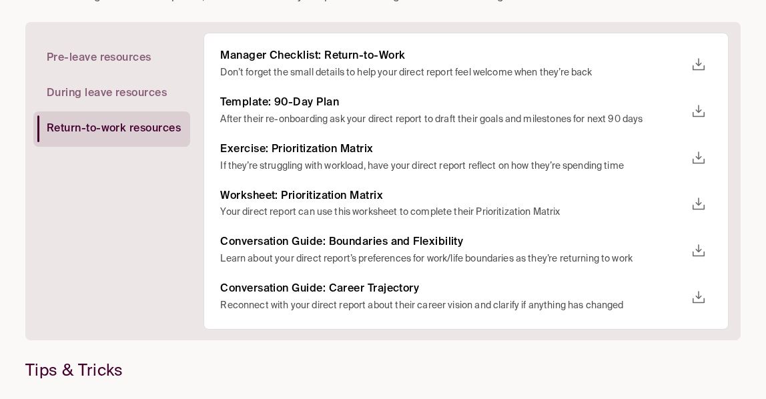
scroll to position [0, 0]
